Goal: Check status: Check status

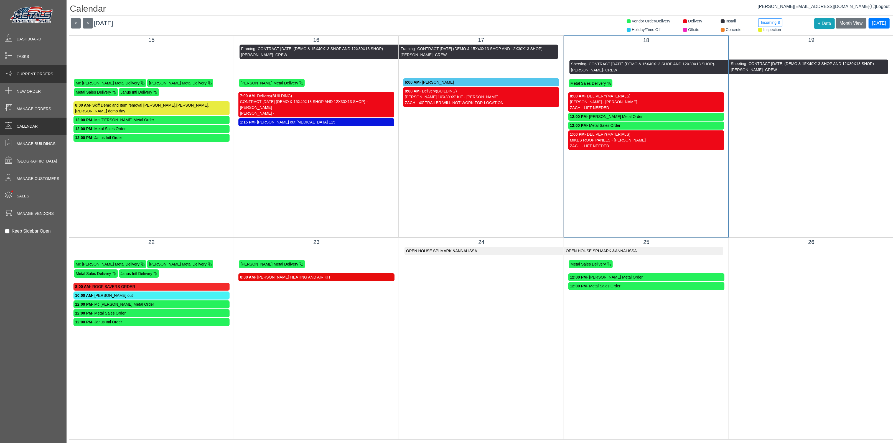
click at [41, 73] on span "Current Orders" at bounding box center [35, 74] width 37 height 6
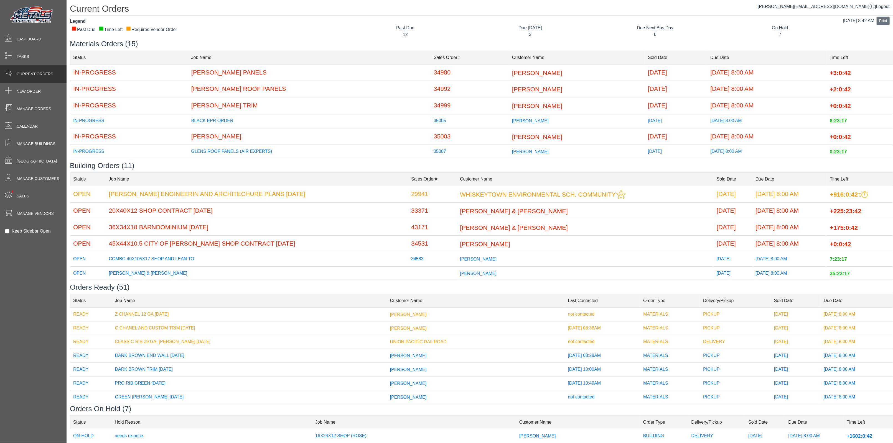
click at [512, 107] on span "NATHAN SWEENY" at bounding box center [537, 106] width 50 height 7
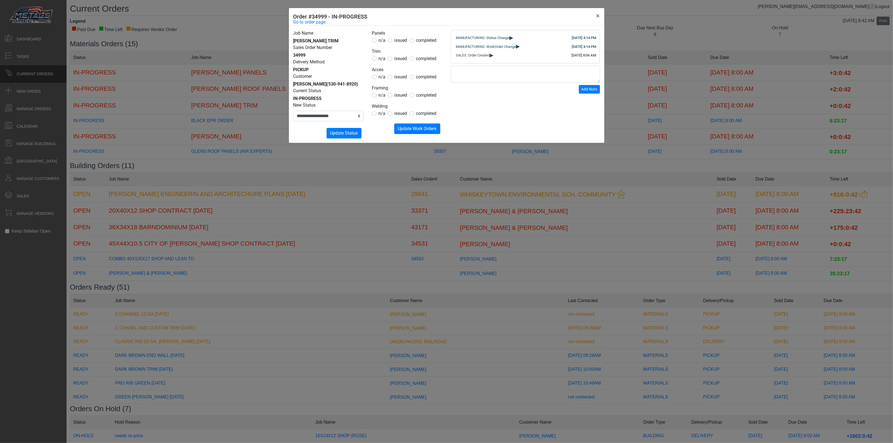
click at [377, 188] on div "**********" at bounding box center [446, 221] width 893 height 443
